Goal: Information Seeking & Learning: Learn about a topic

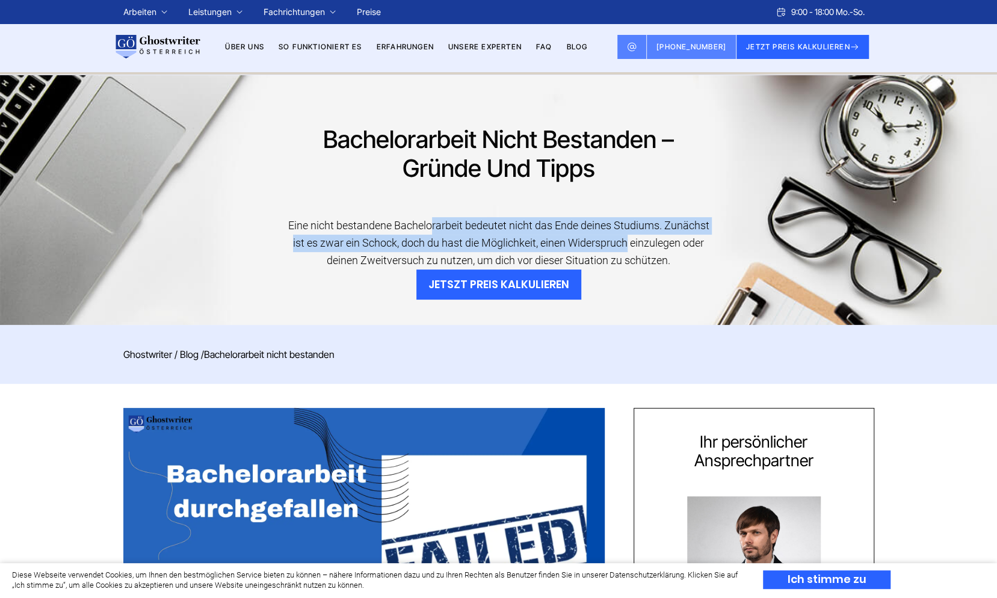
drag, startPoint x: 430, startPoint y: 231, endPoint x: 630, endPoint y: 241, distance: 200.1
click at [630, 241] on div "Eine nicht bestandene Bachelorarbeit bedeutet nicht das Ende deines Studiums. Z…" at bounding box center [499, 243] width 432 height 52
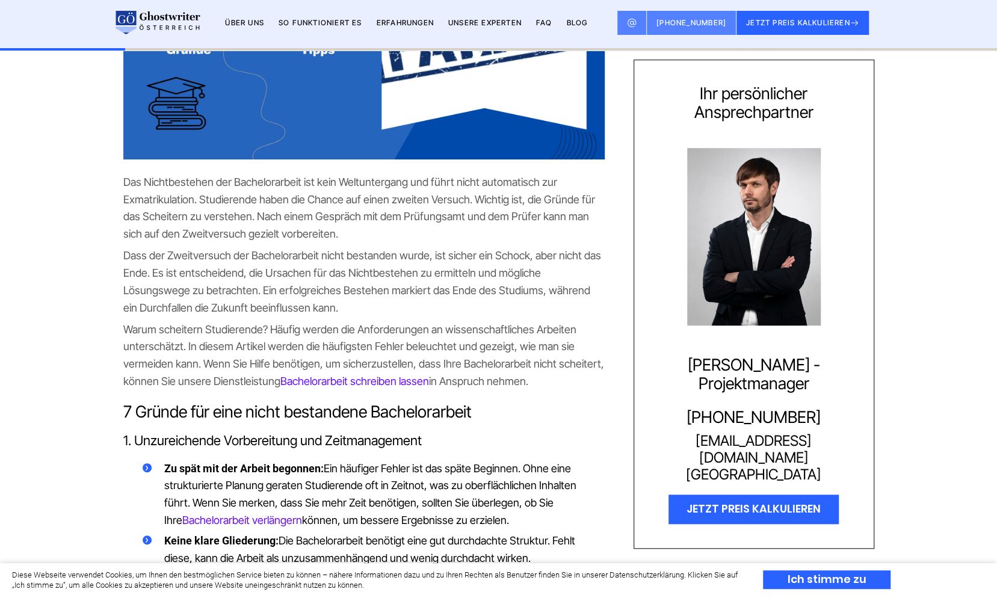
scroll to position [448, 0]
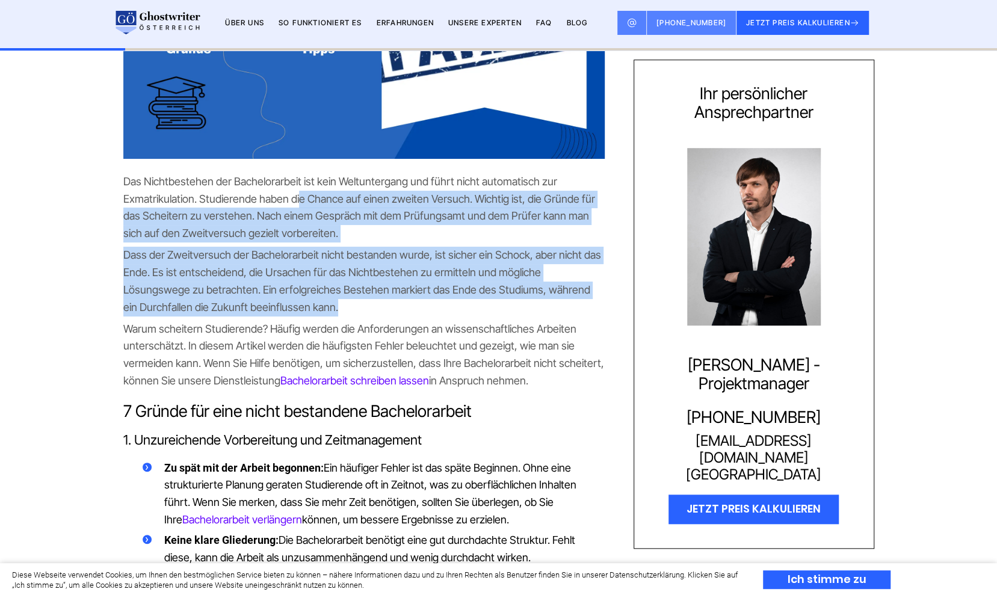
drag, startPoint x: 299, startPoint y: 197, endPoint x: 317, endPoint y: 311, distance: 115.2
drag, startPoint x: 317, startPoint y: 311, endPoint x: 285, endPoint y: 314, distance: 32.7
click at [285, 314] on p "Dass der Zweitversuch der Bachelorarbeit nicht bestanden wurde, ist sicher ein …" at bounding box center [363, 281] width 481 height 69
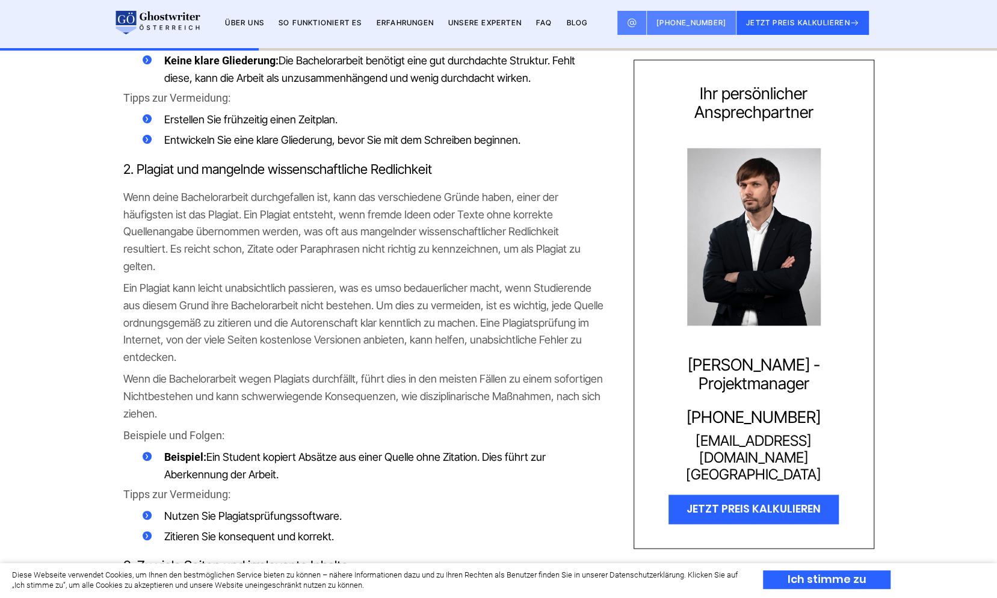
scroll to position [927, 0]
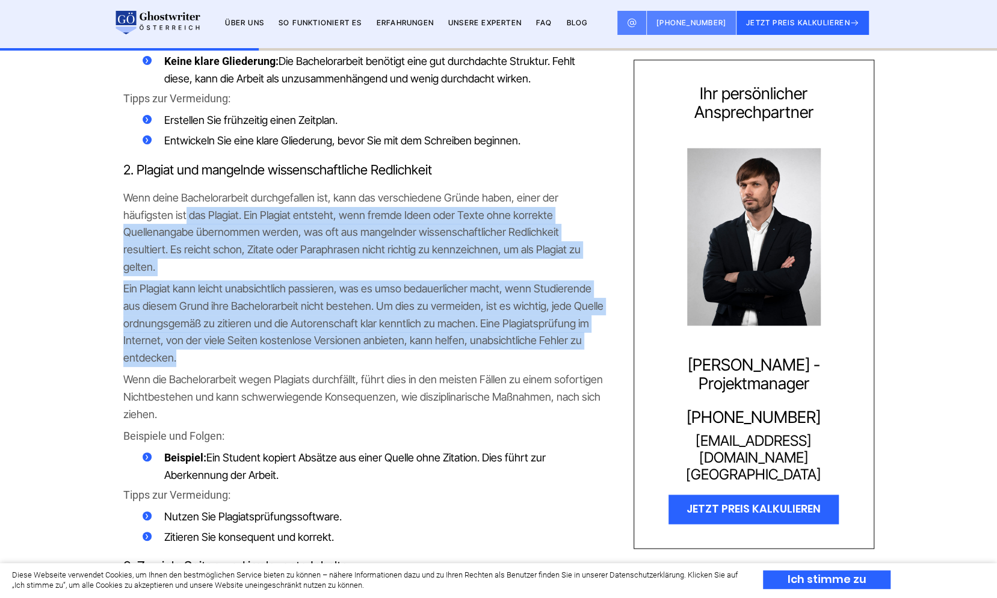
drag, startPoint x: 185, startPoint y: 223, endPoint x: 430, endPoint y: 341, distance: 271.6
click at [315, 344] on p "Ein Plagiat kann leicht unabsichtlich passieren, was es umso bedauerlicher mach…" at bounding box center [363, 323] width 481 height 87
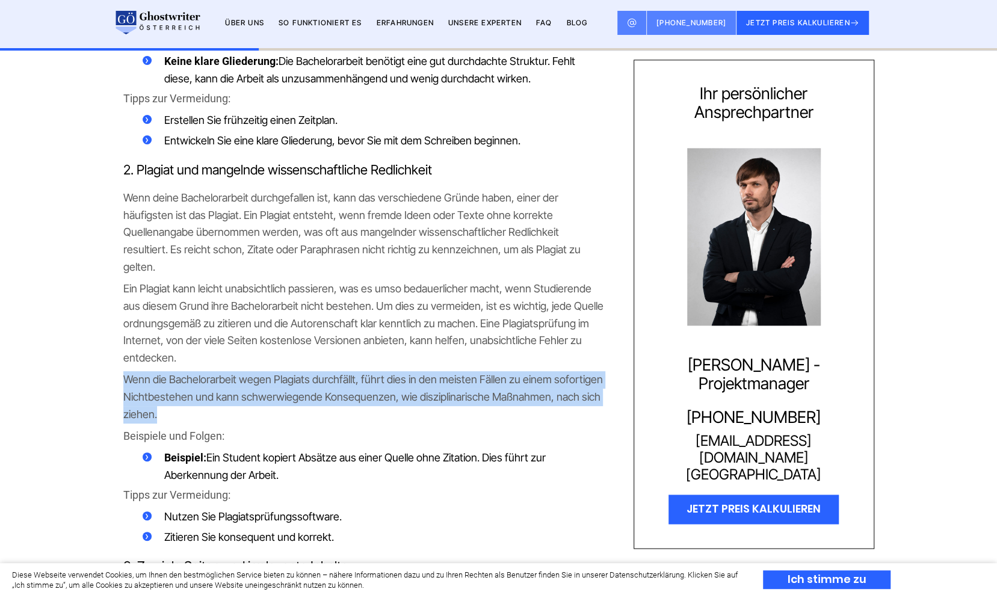
drag, startPoint x: 123, startPoint y: 360, endPoint x: 217, endPoint y: 394, distance: 99.8
click at [217, 394] on p "Wenn die Bachelorarbeit wegen Plagiats durchfällt, führt dies in den meisten Fä…" at bounding box center [363, 397] width 481 height 52
drag, startPoint x: 217, startPoint y: 394, endPoint x: 190, endPoint y: 398, distance: 27.5
click at [190, 398] on p "Wenn die Bachelorarbeit wegen Plagiats durchfällt, führt dies in den meisten Fä…" at bounding box center [363, 397] width 481 height 52
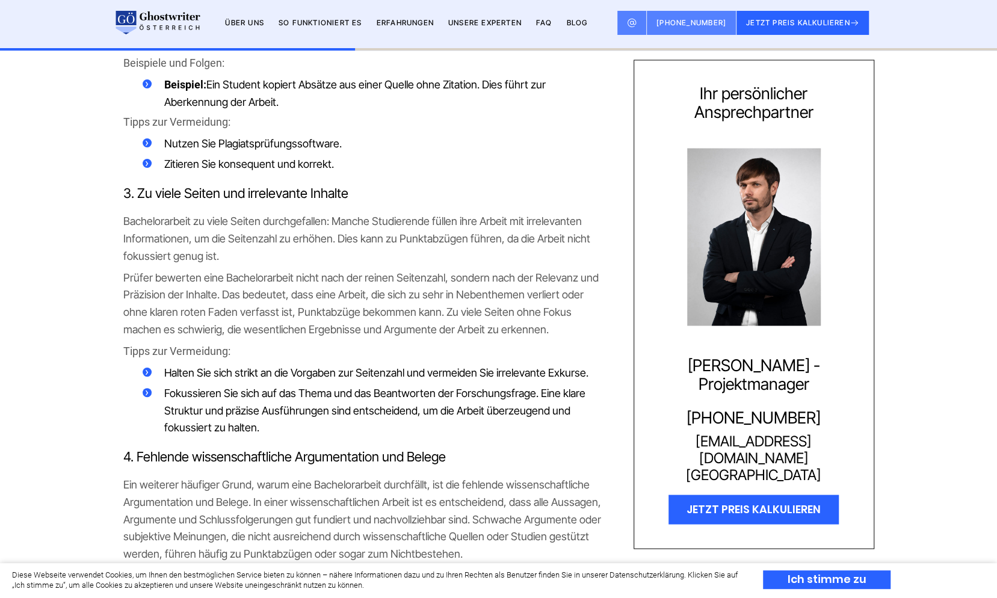
scroll to position [1308, 0]
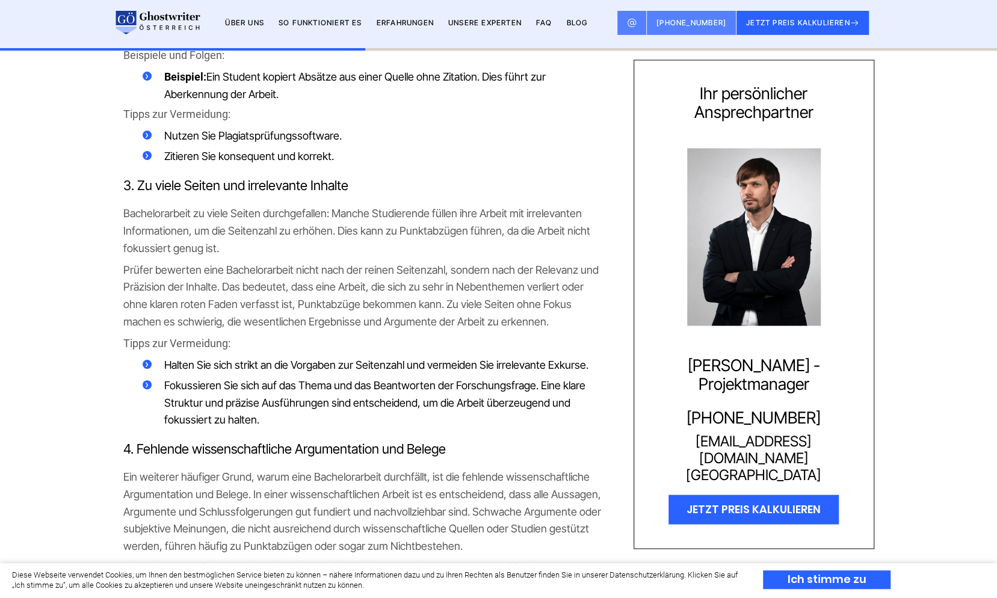
click at [416, 232] on p "Bachelorarbeit zu viele Seiten durchgefallen: Manche Studierende füllen ihre Ar…" at bounding box center [363, 231] width 481 height 52
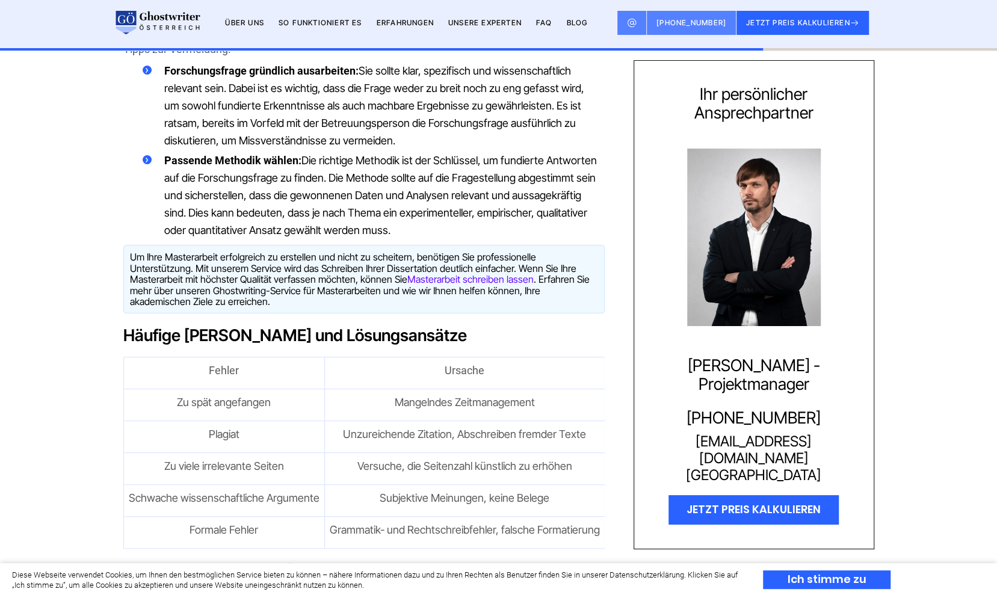
scroll to position [2868, 0]
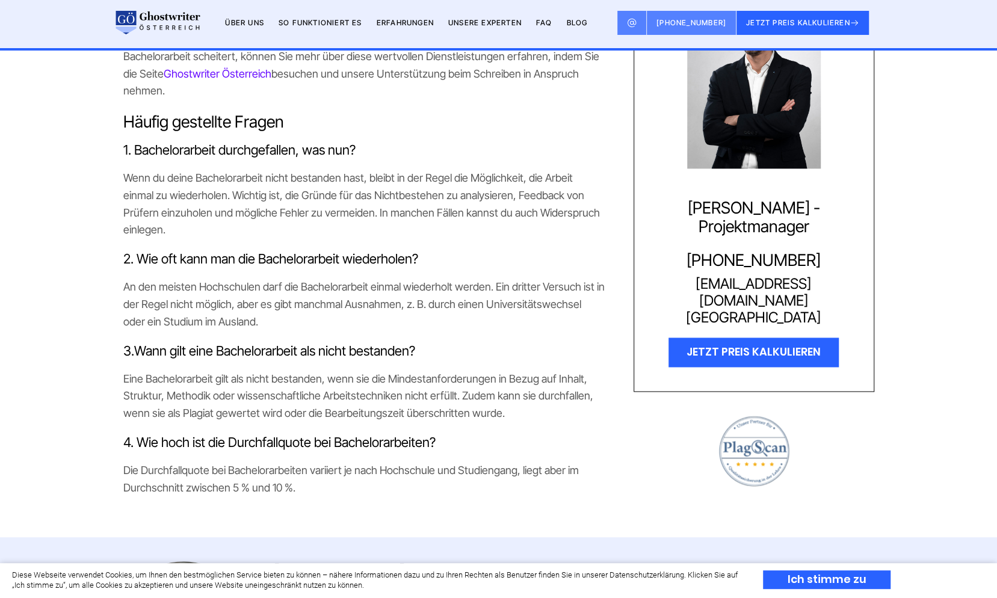
scroll to position [3992, 0]
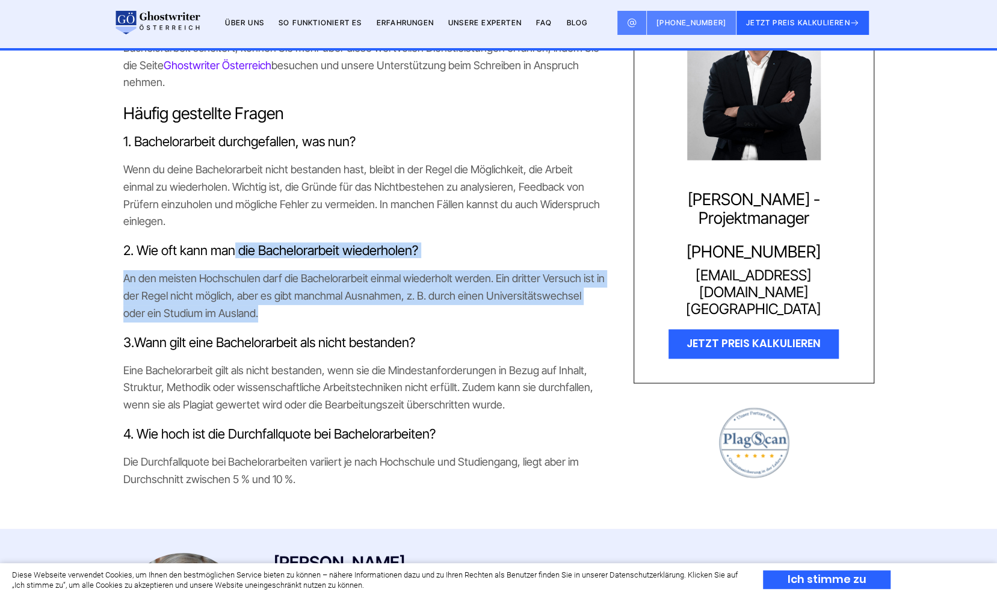
drag, startPoint x: 235, startPoint y: 204, endPoint x: 364, endPoint y: 280, distance: 149.8
drag, startPoint x: 364, startPoint y: 280, endPoint x: 303, endPoint y: 282, distance: 60.2
click at [303, 282] on p "An den meisten Hochschulen darf die Bachelorarbeit einmal wiederholt werden. Ei…" at bounding box center [363, 296] width 481 height 52
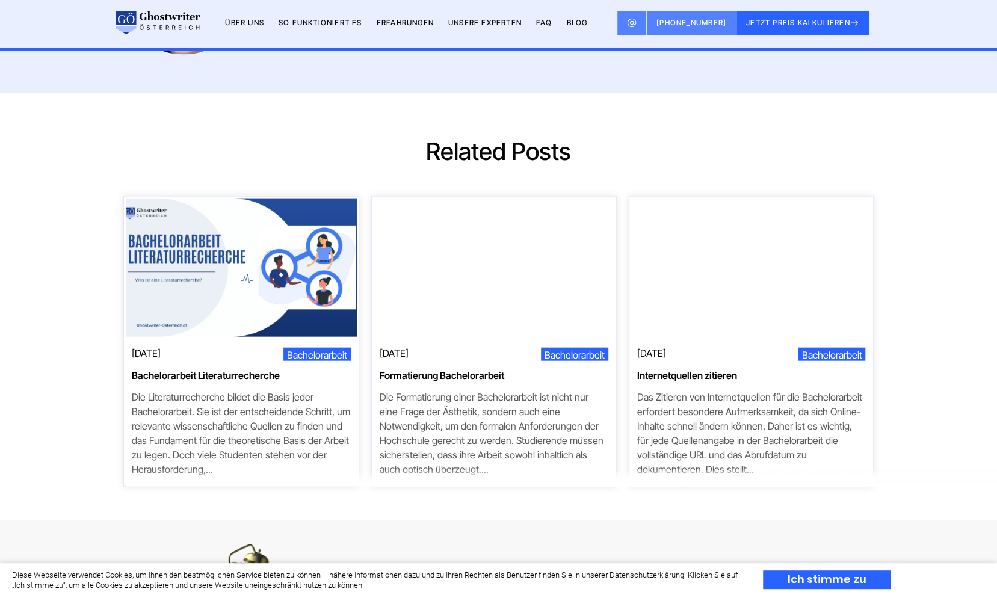
scroll to position [4606, 0]
